Goal: Find contact information: Find contact information

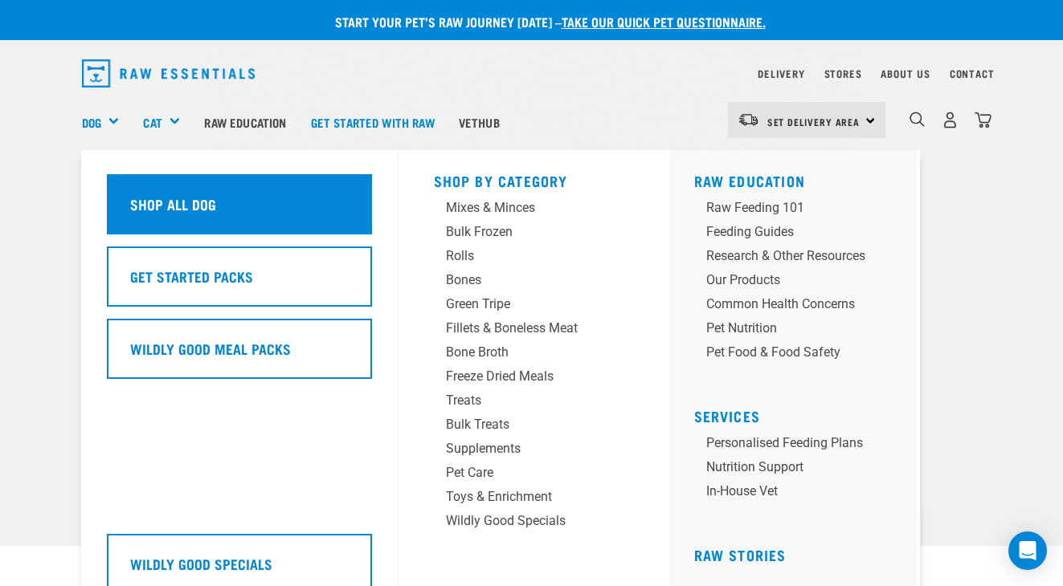
click at [177, 206] on h5 "Shop All Dog" at bounding box center [173, 204] width 86 height 21
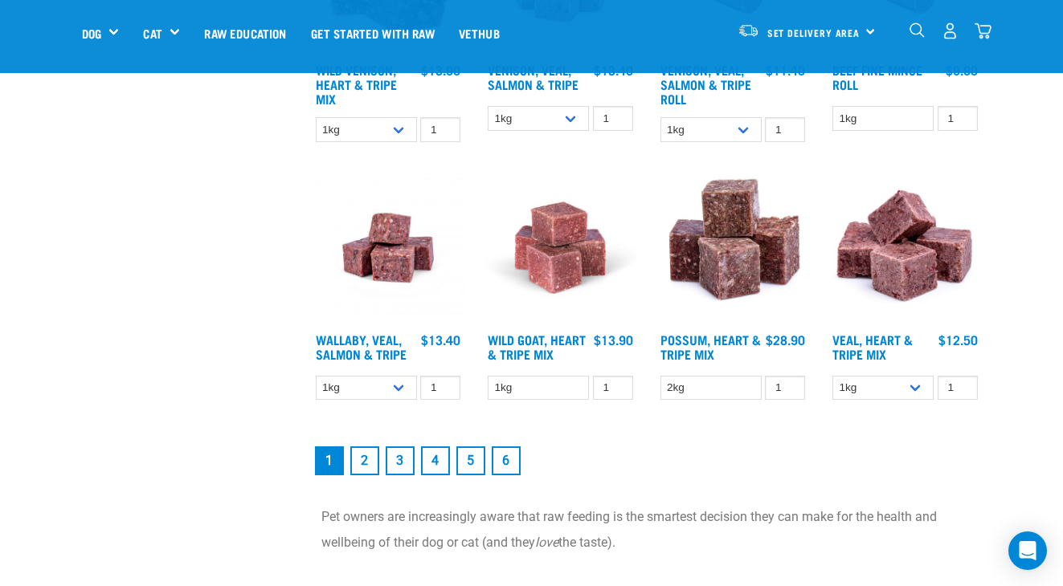
scroll to position [2069, 0]
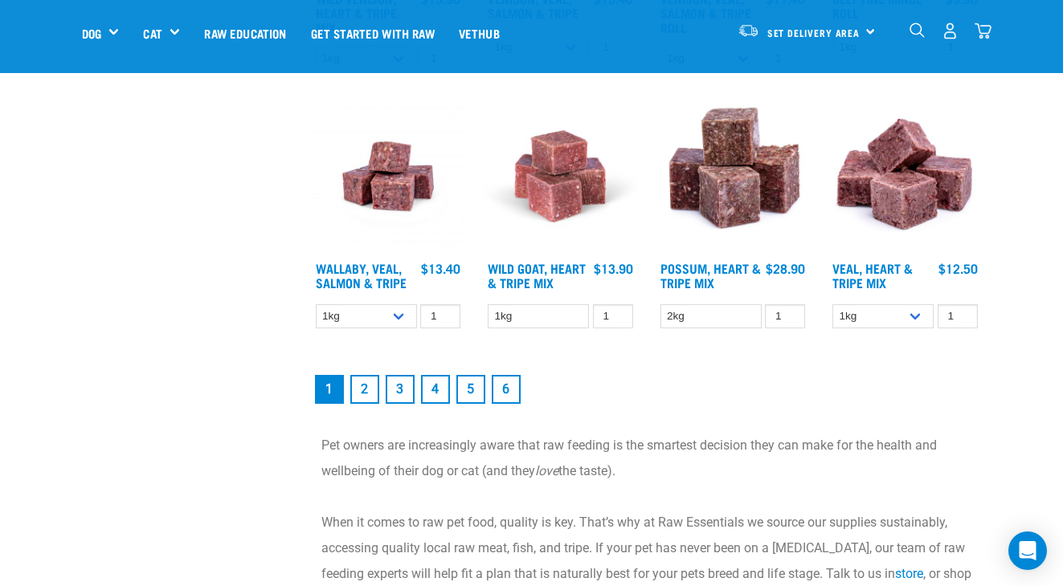
click at [364, 387] on link "2" at bounding box center [364, 389] width 29 height 29
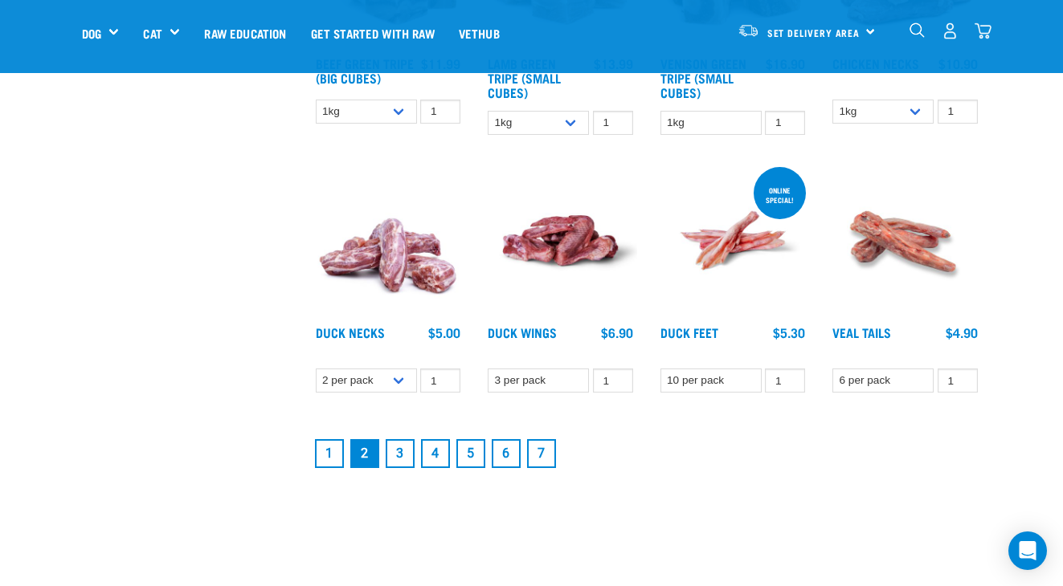
scroll to position [1918, 0]
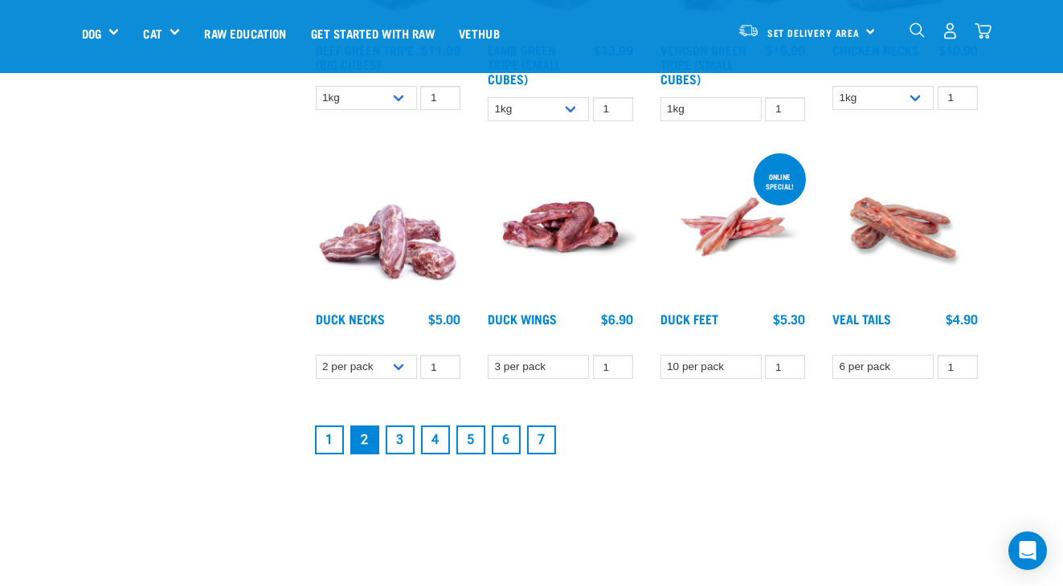
click at [404, 437] on link "3" at bounding box center [400, 440] width 29 height 29
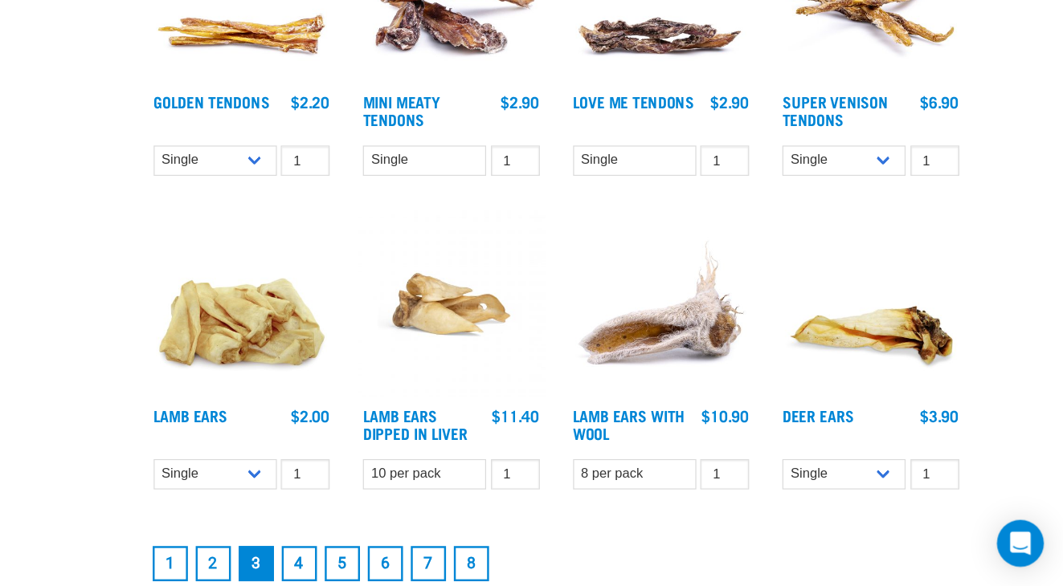
scroll to position [1816, 0]
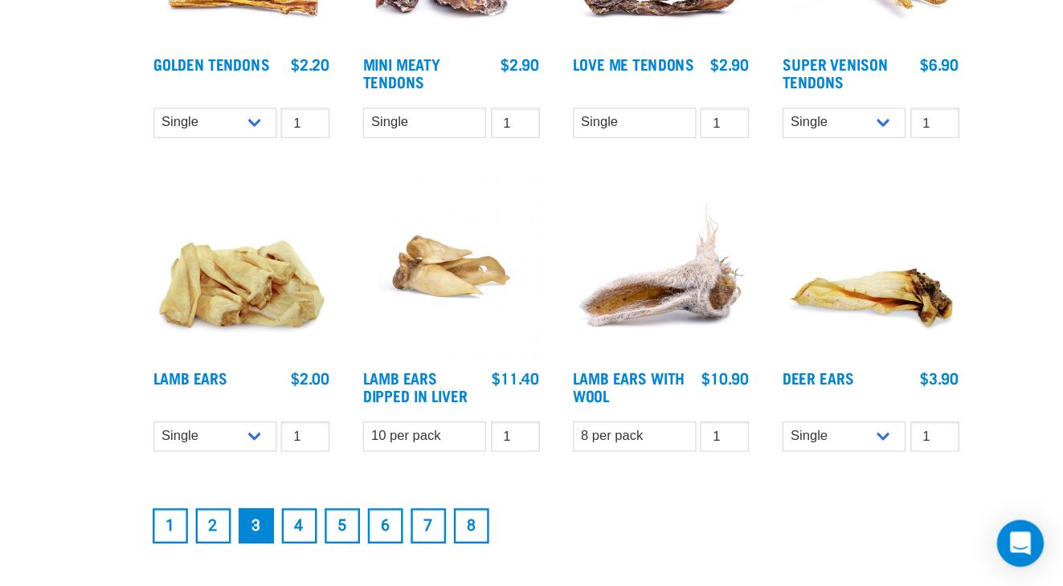
click at [578, 536] on link "8" at bounding box center [576, 536] width 29 height 29
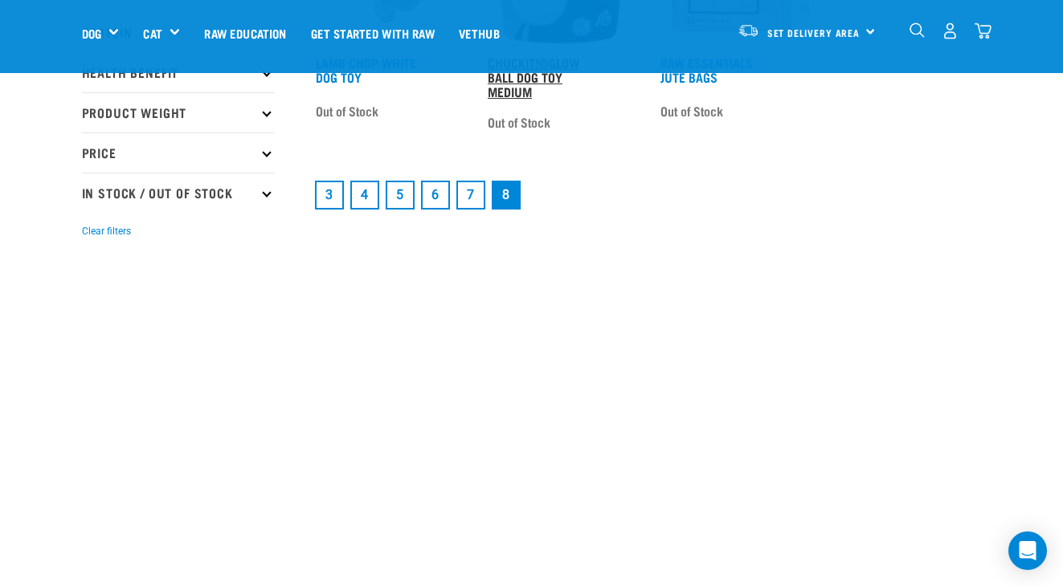
scroll to position [344, 0]
click at [473, 190] on link "7" at bounding box center [470, 196] width 29 height 29
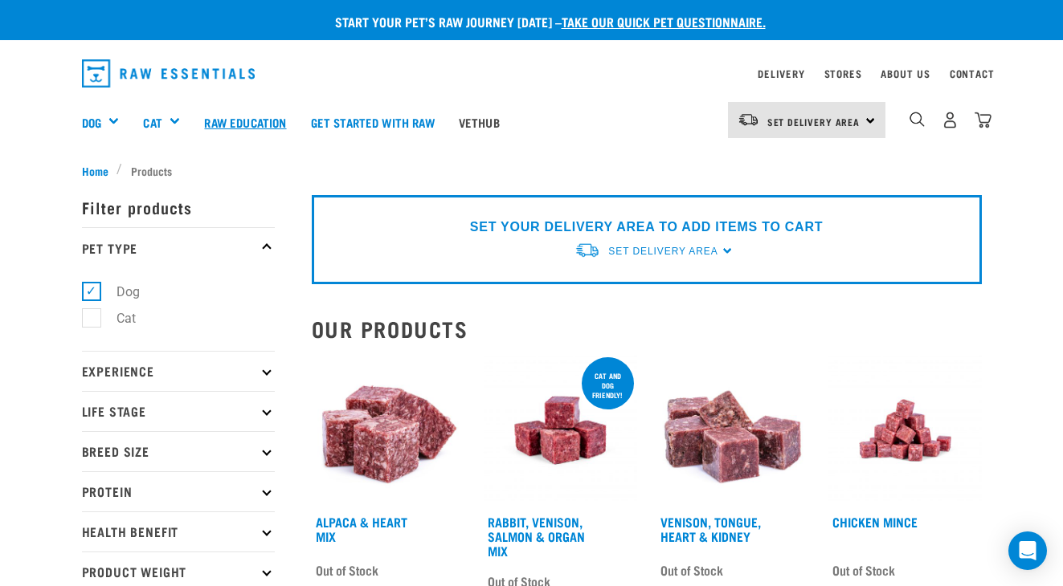
click at [268, 116] on link "Raw Education" at bounding box center [245, 122] width 106 height 64
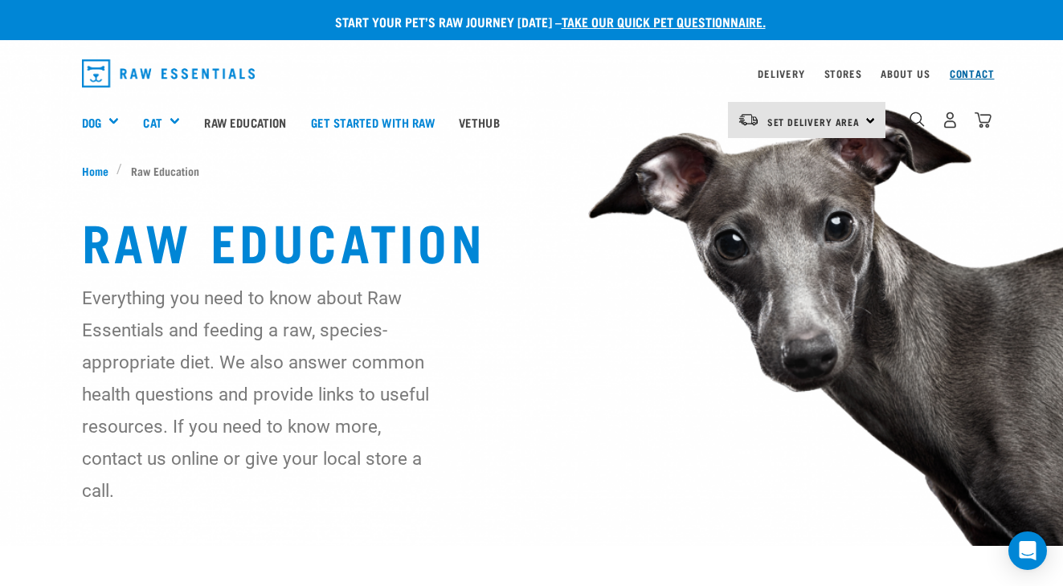
click at [979, 73] on link "Contact" at bounding box center [972, 74] width 45 height 6
click at [868, 120] on div "Set Delivery Area [GEOGRAPHIC_DATA]" at bounding box center [806, 120] width 157 height 36
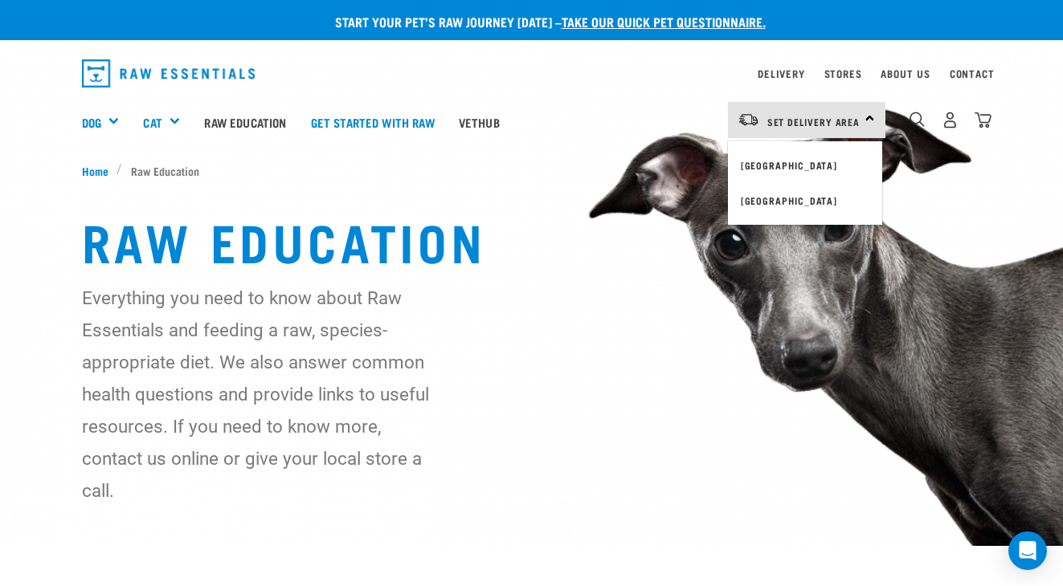
click at [868, 120] on div "Set Delivery Area [GEOGRAPHIC_DATA]" at bounding box center [806, 120] width 157 height 36
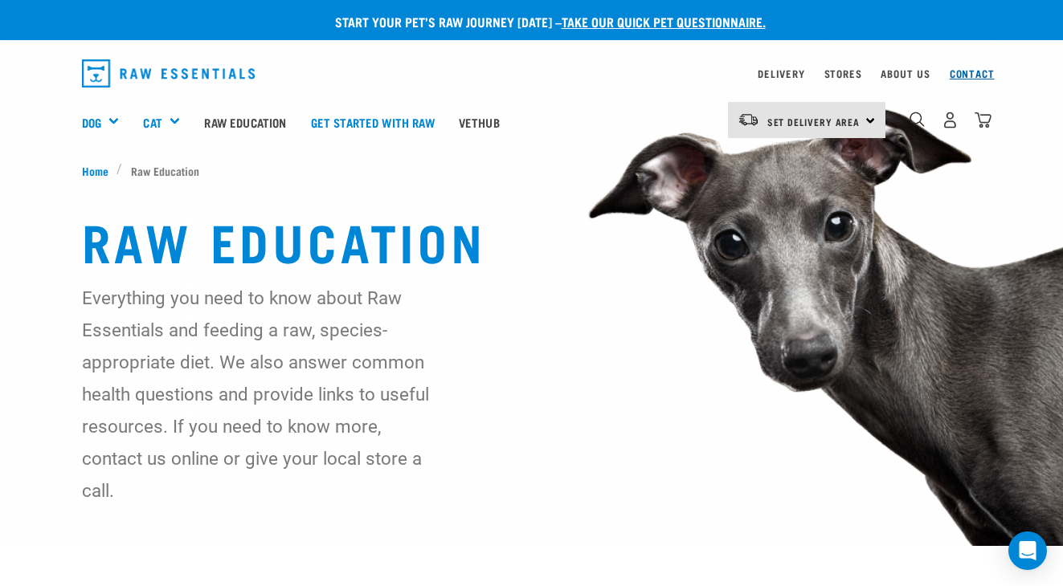
click at [967, 76] on link "Contact" at bounding box center [972, 74] width 45 height 6
click at [891, 75] on link "About Us" at bounding box center [904, 74] width 49 height 6
click at [182, 80] on img "dropdown navigation" at bounding box center [169, 73] width 174 height 28
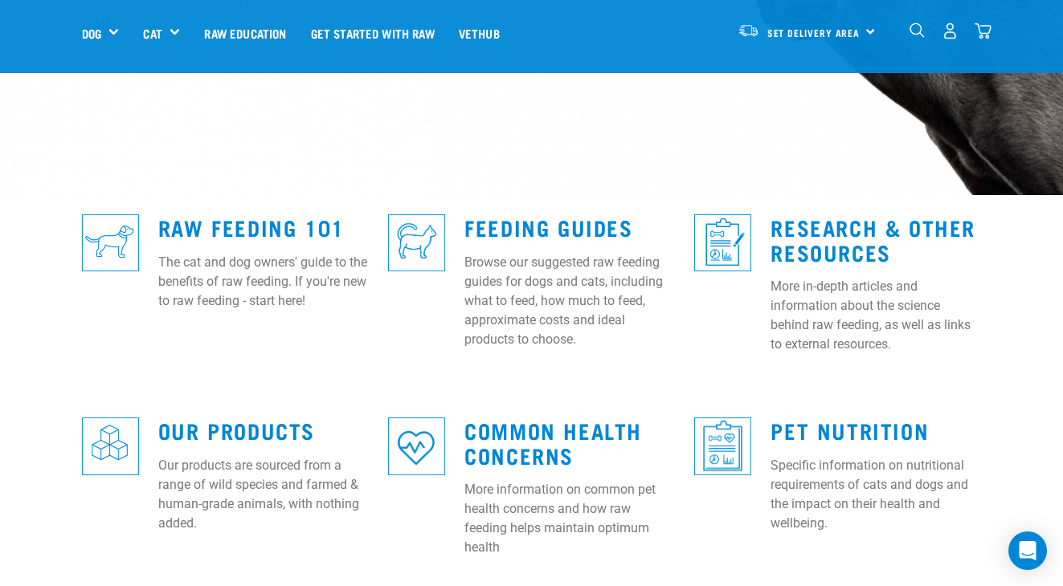
scroll to position [375, 0]
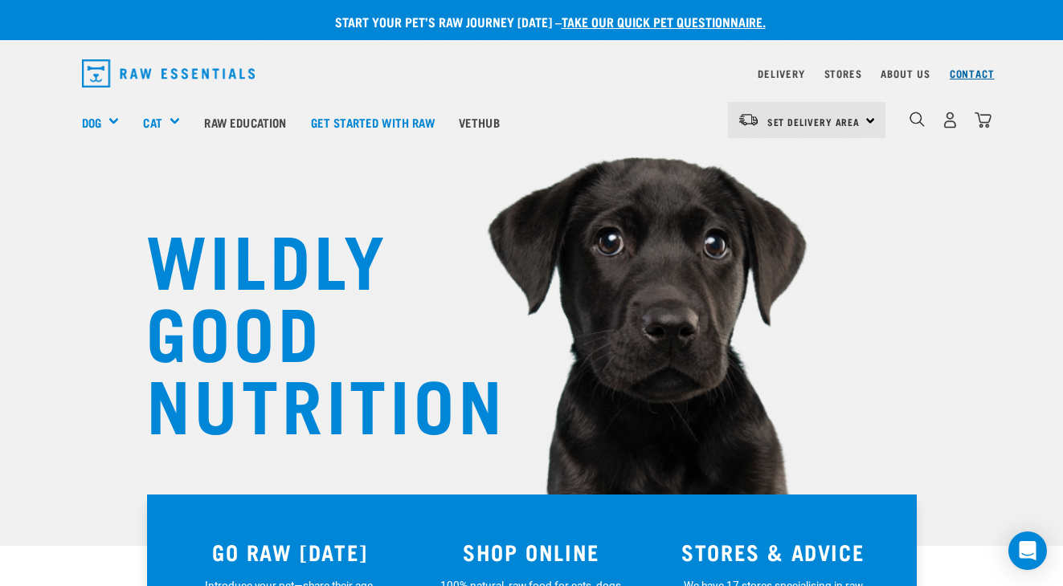
click at [960, 71] on link "Contact" at bounding box center [972, 74] width 45 height 6
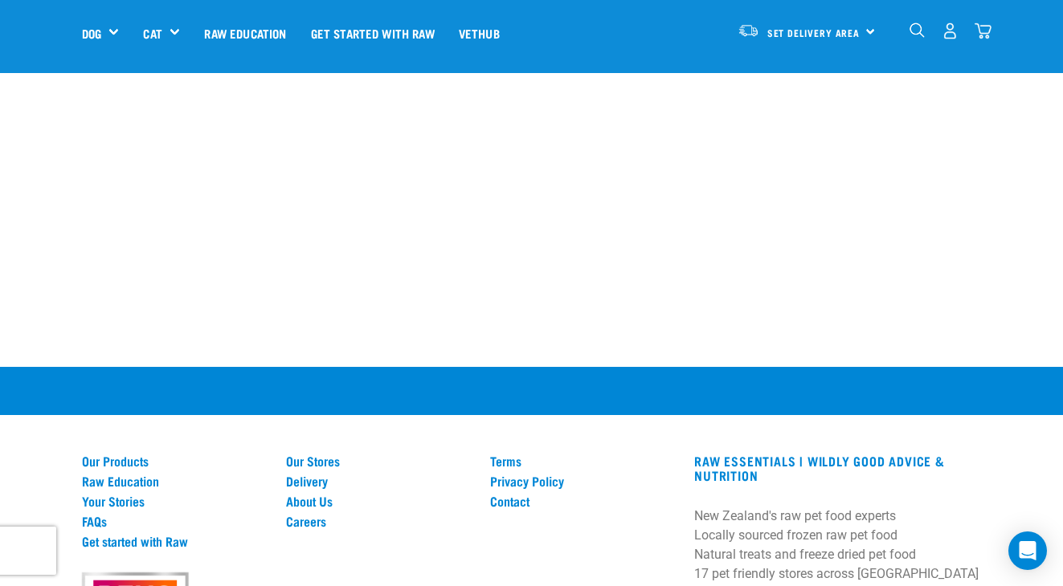
scroll to position [940, 0]
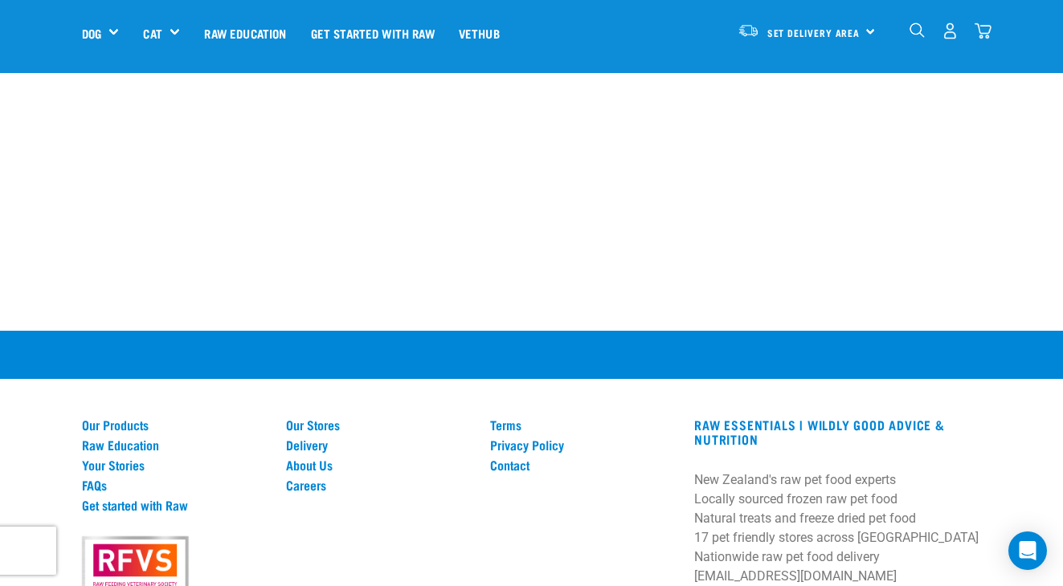
click at [817, 447] on h3 at bounding box center [837, 459] width 287 height 25
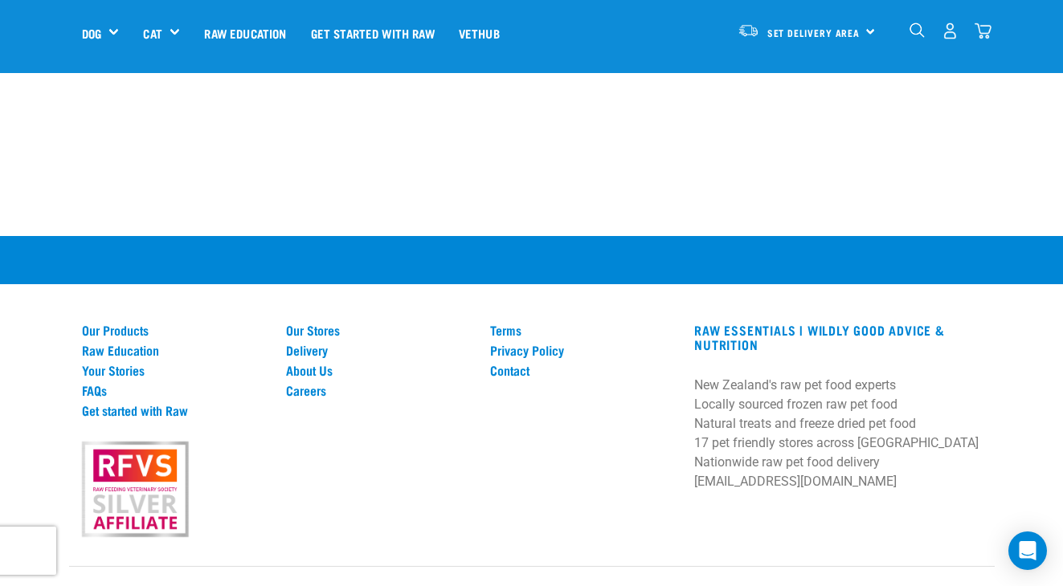
click at [790, 376] on p "New Zealand's raw pet food experts Locally sourced frozen raw pet food Natural …" at bounding box center [837, 434] width 287 height 116
click at [820, 376] on p "New Zealand's raw pet food experts Locally sourced frozen raw pet food Natural …" at bounding box center [837, 434] width 287 height 116
click at [788, 376] on p "New Zealand's raw pet food experts Locally sourced frozen raw pet food Natural …" at bounding box center [837, 434] width 287 height 116
click at [785, 376] on p "New Zealand's raw pet food experts Locally sourced frozen raw pet food Natural …" at bounding box center [837, 434] width 287 height 116
drag, startPoint x: 787, startPoint y: 360, endPoint x: 934, endPoint y: 390, distance: 150.0
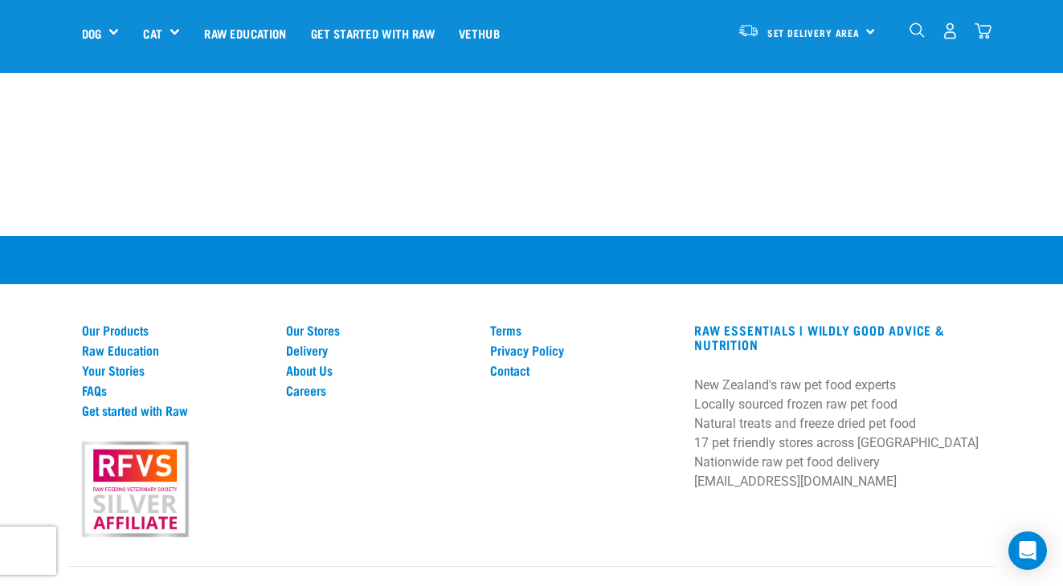
click at [934, 390] on p "New Zealand's raw pet food experts Locally sourced frozen raw pet food Natural …" at bounding box center [837, 434] width 287 height 116
copy p "frozen raw pet food Natural treats and freeze dried pet food"
